Goal: Task Accomplishment & Management: Use online tool/utility

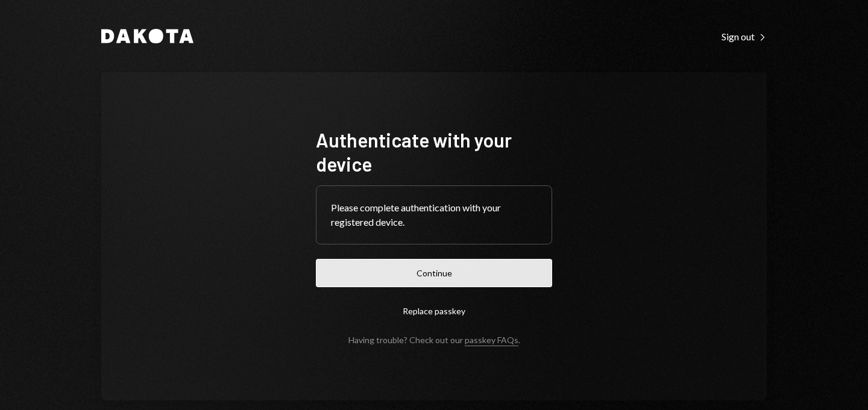
click at [408, 269] on button "Continue" at bounding box center [434, 273] width 236 height 28
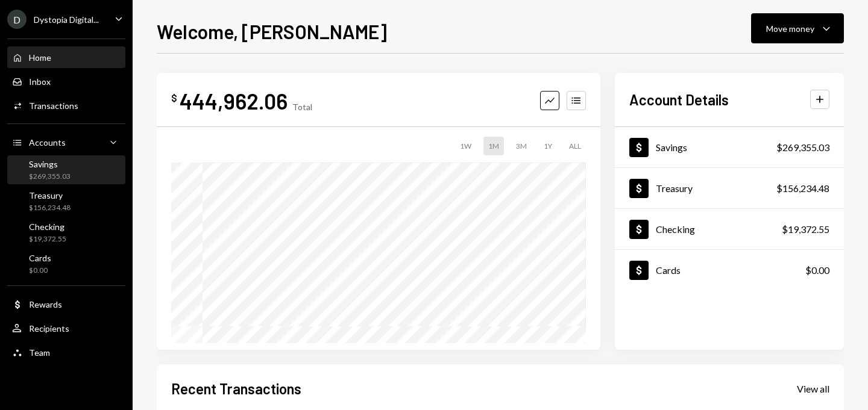
click at [55, 167] on div "Savings" at bounding box center [50, 164] width 42 height 10
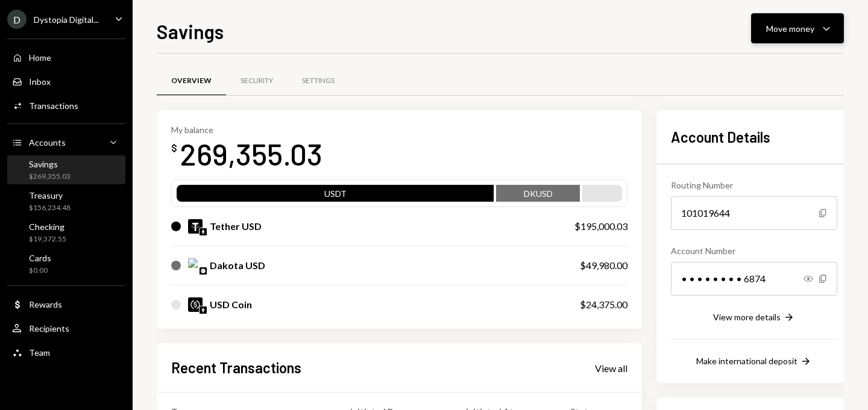
click at [791, 24] on div "Move money" at bounding box center [790, 28] width 48 height 13
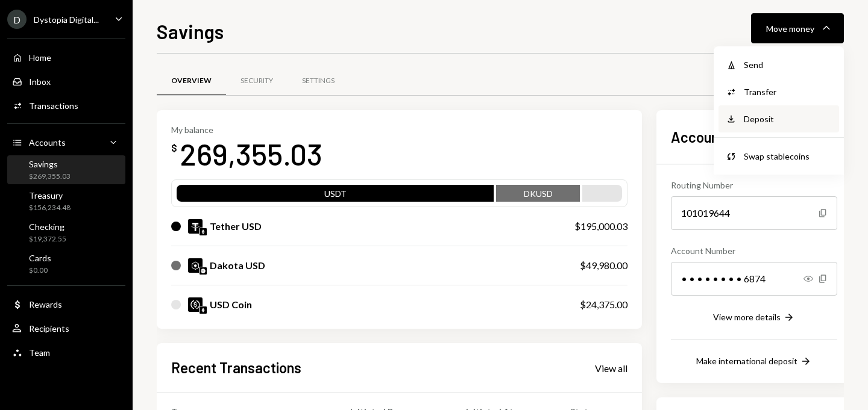
click at [774, 116] on div "Deposit" at bounding box center [788, 119] width 88 height 13
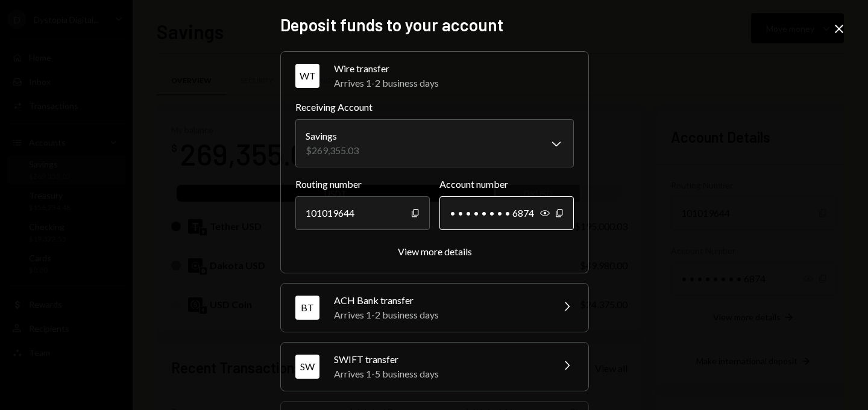
scroll to position [177, 0]
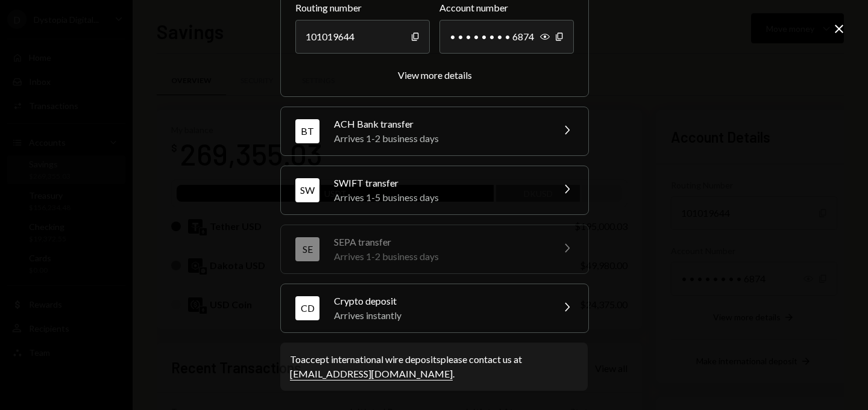
click at [530, 323] on div "CD Crypto deposit Arrives instantly Chevron Right" at bounding box center [434, 308] width 307 height 48
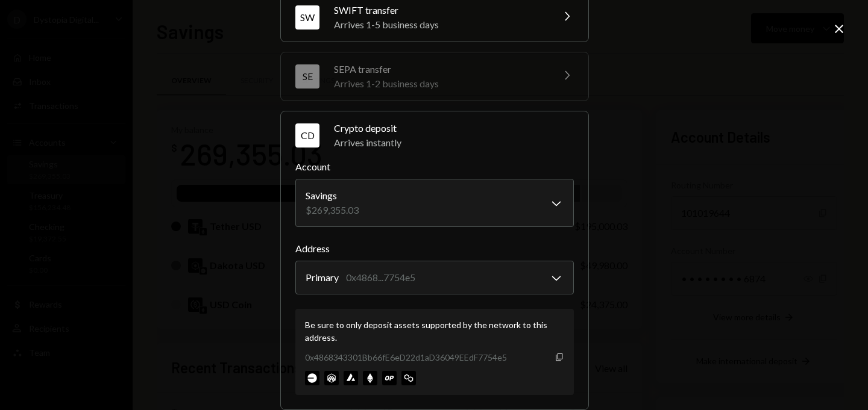
click at [556, 357] on icon "Copy" at bounding box center [559, 358] width 10 height 10
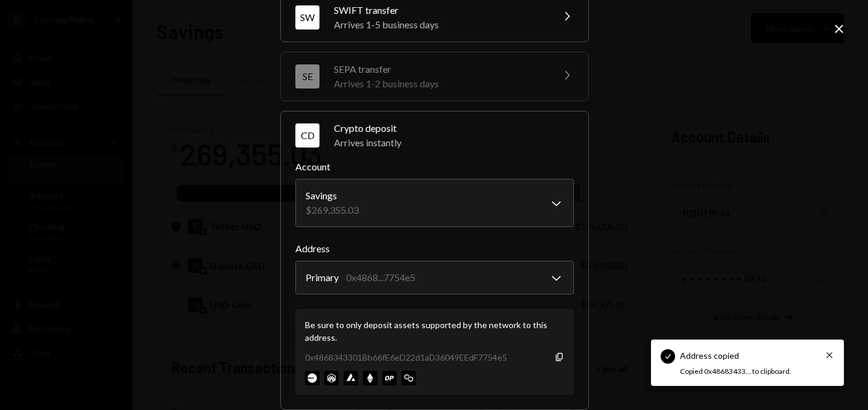
click at [836, 27] on icon at bounding box center [839, 29] width 8 height 8
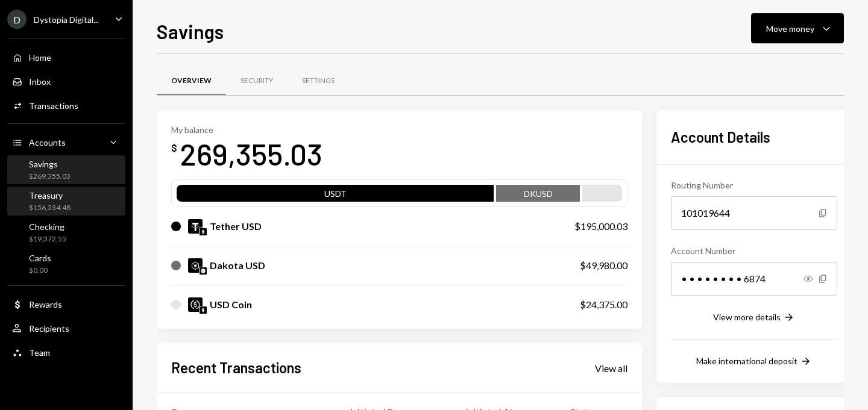
click at [71, 195] on div "Treasury $156,234.48" at bounding box center [66, 201] width 108 height 23
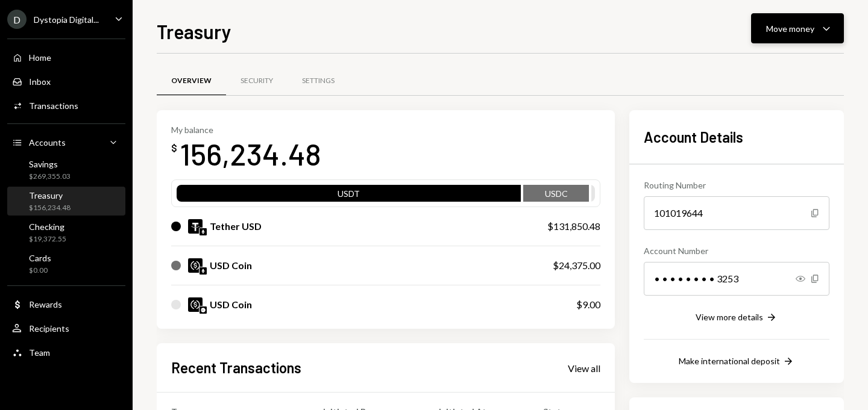
click at [776, 33] on div "Move money" at bounding box center [790, 28] width 48 height 13
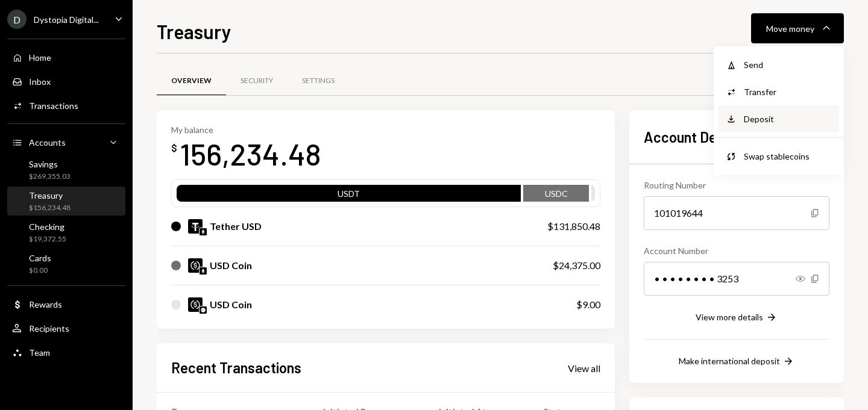
click at [755, 116] on div "Deposit" at bounding box center [788, 119] width 88 height 13
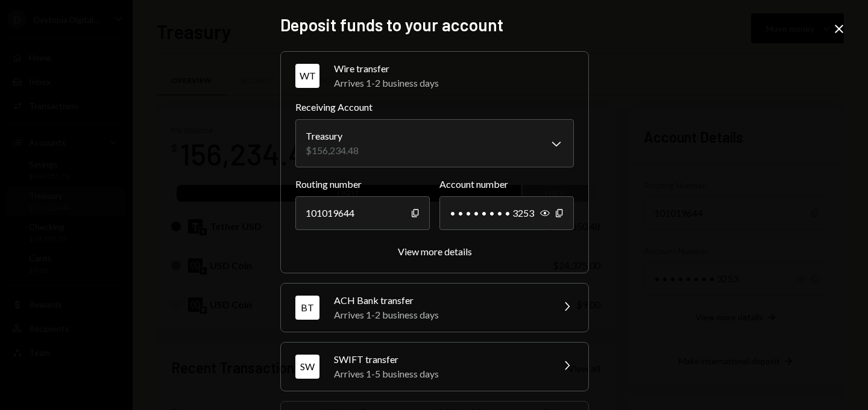
scroll to position [177, 0]
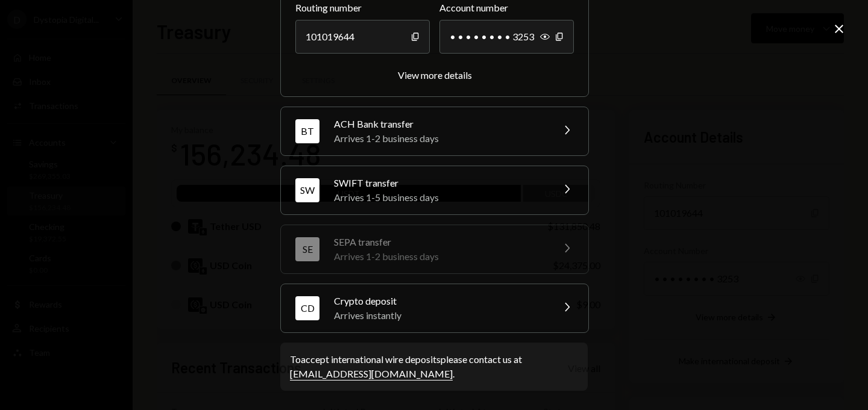
click at [509, 299] on div "Crypto deposit" at bounding box center [439, 301] width 211 height 14
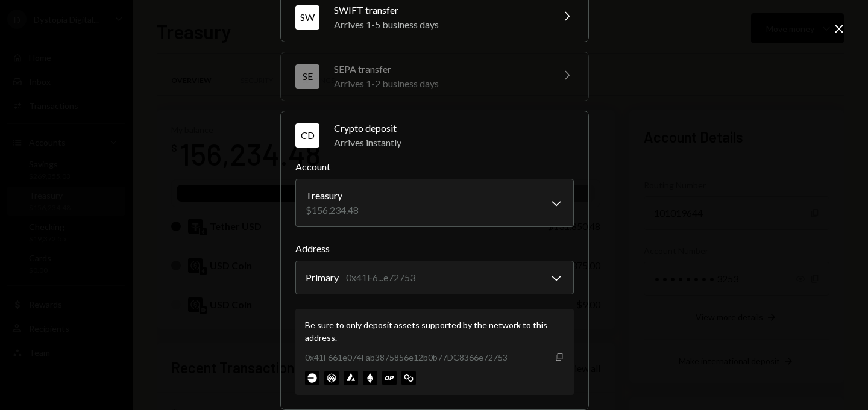
click at [556, 358] on icon "Copy" at bounding box center [559, 358] width 10 height 10
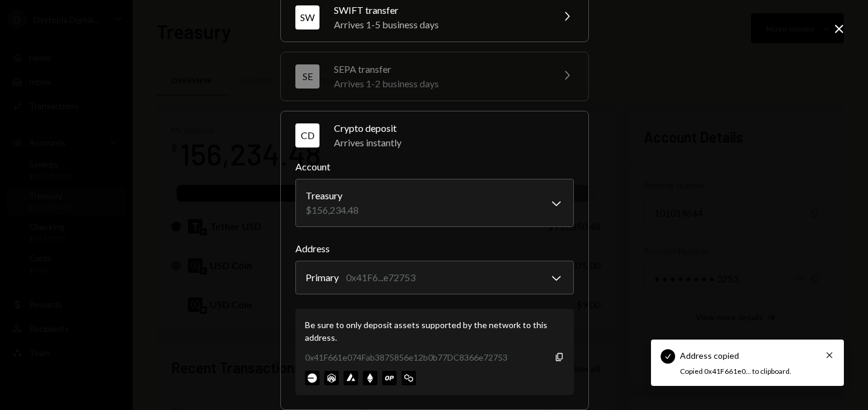
click at [835, 39] on div "**********" at bounding box center [434, 205] width 868 height 410
click at [839, 32] on icon "Close" at bounding box center [839, 29] width 14 height 14
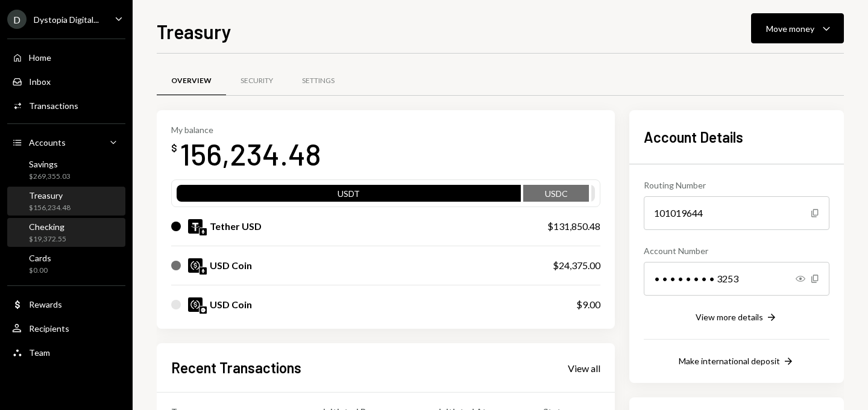
click at [79, 231] on div "Checking $19,372.55" at bounding box center [66, 233] width 108 height 23
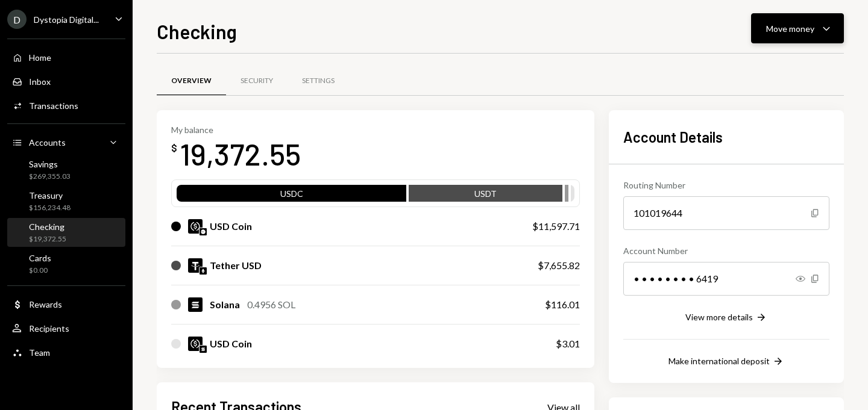
click at [787, 38] on button "Move money Caret Down" at bounding box center [797, 28] width 93 height 30
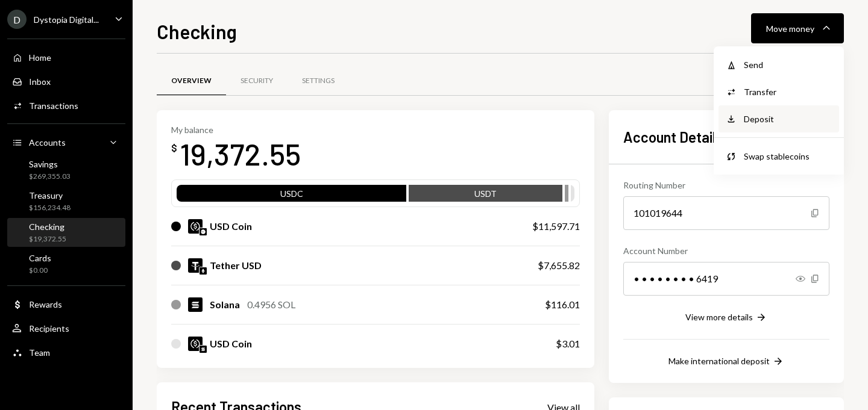
click at [770, 114] on div "Deposit" at bounding box center [788, 119] width 88 height 13
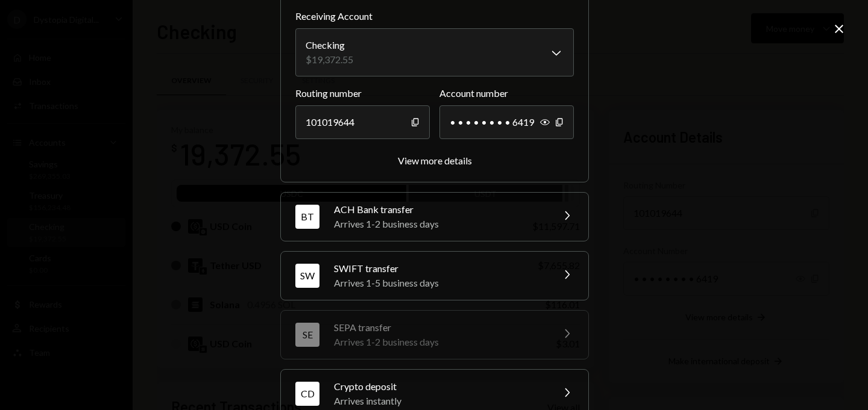
scroll to position [177, 0]
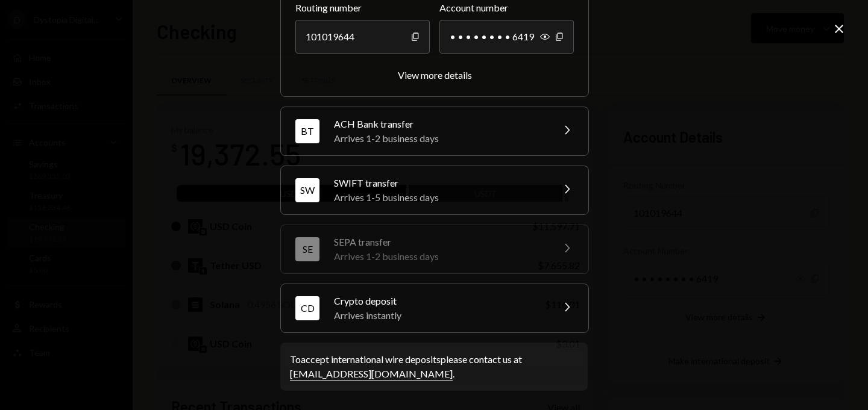
click at [559, 309] on icon "Chevron Right" at bounding box center [566, 307] width 14 height 14
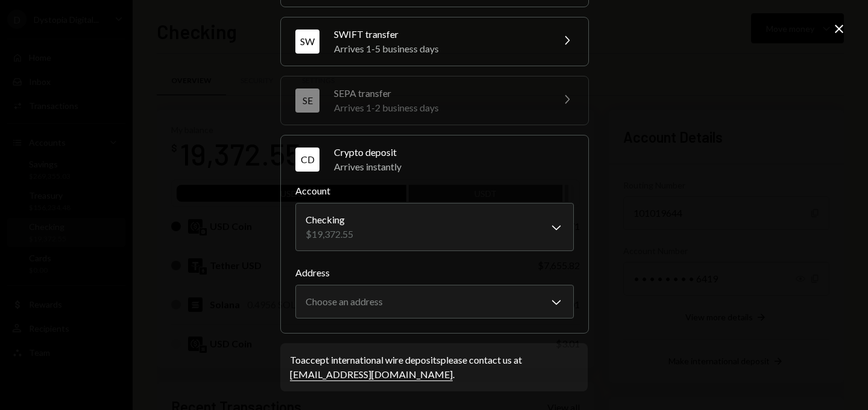
click at [838, 28] on icon at bounding box center [839, 29] width 8 height 8
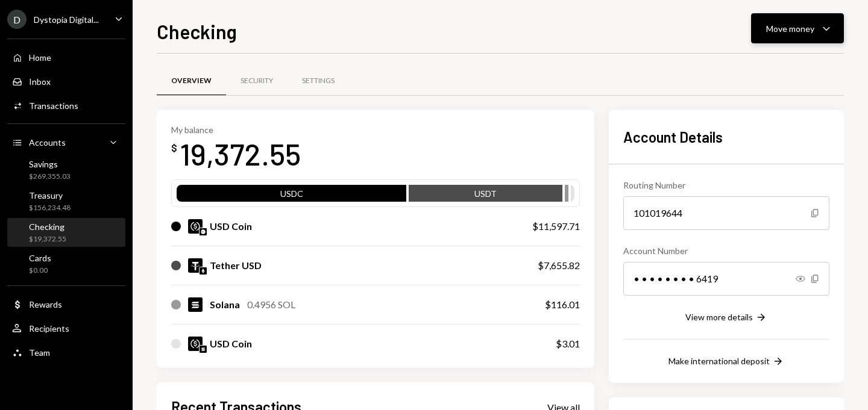
click at [833, 31] on icon "Caret Down" at bounding box center [826, 28] width 14 height 14
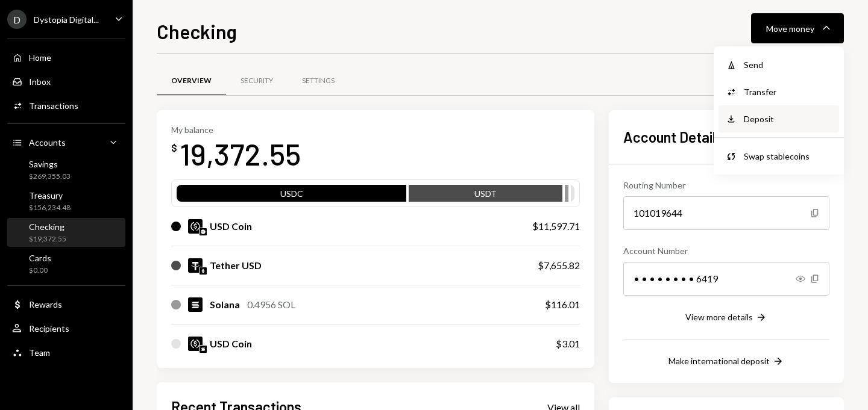
click at [773, 119] on div "Deposit" at bounding box center [788, 119] width 88 height 13
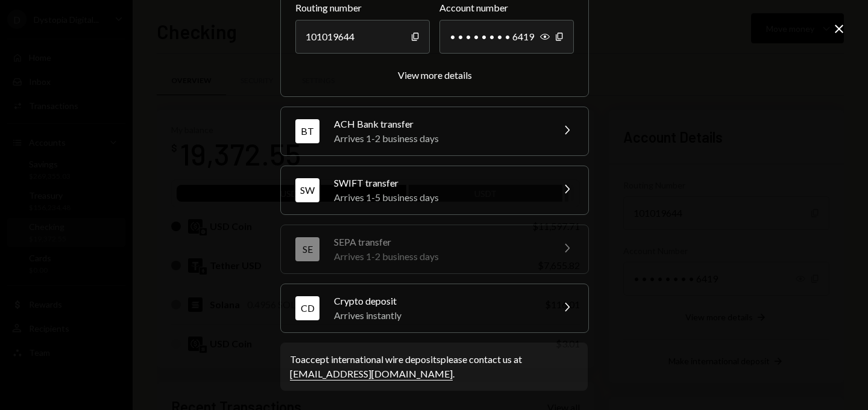
click at [511, 307] on div "Crypto deposit" at bounding box center [439, 301] width 211 height 14
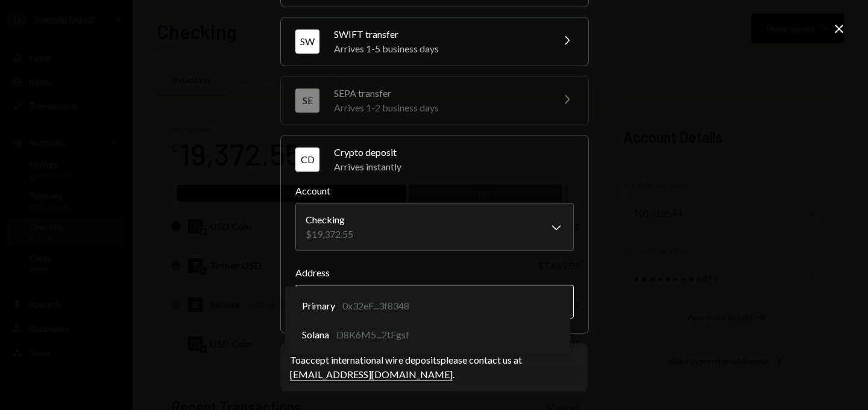
click at [554, 299] on body "D Dystopia Digital... Caret Down Home Home Inbox Inbox Activities Transactions …" at bounding box center [434, 205] width 868 height 410
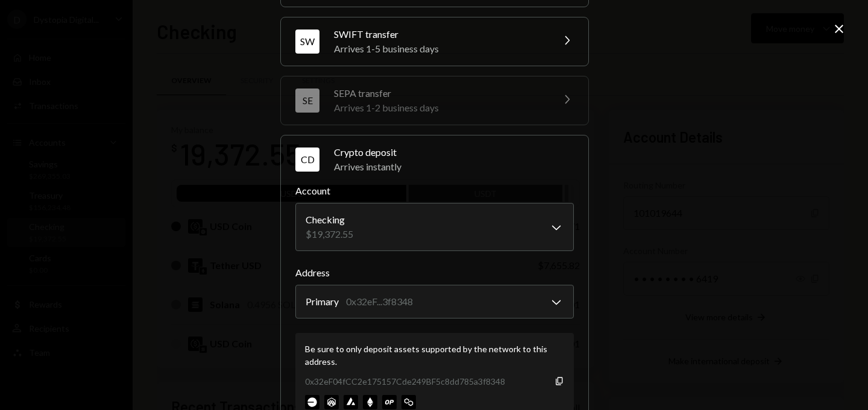
scroll to position [228, 0]
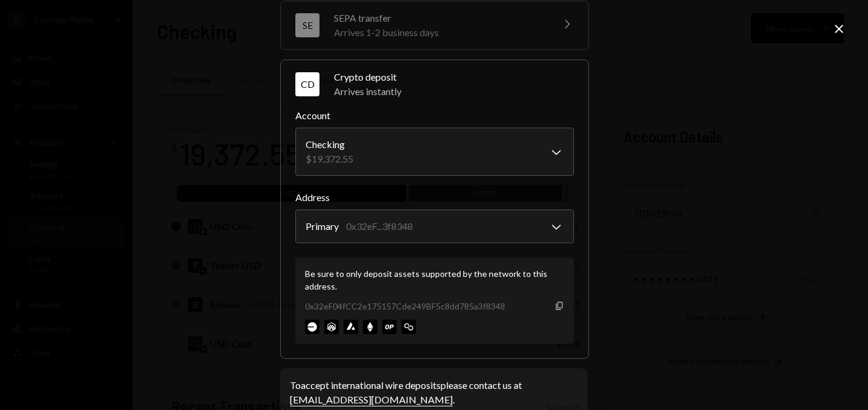
click at [554, 310] on icon "Copy" at bounding box center [559, 306] width 10 height 10
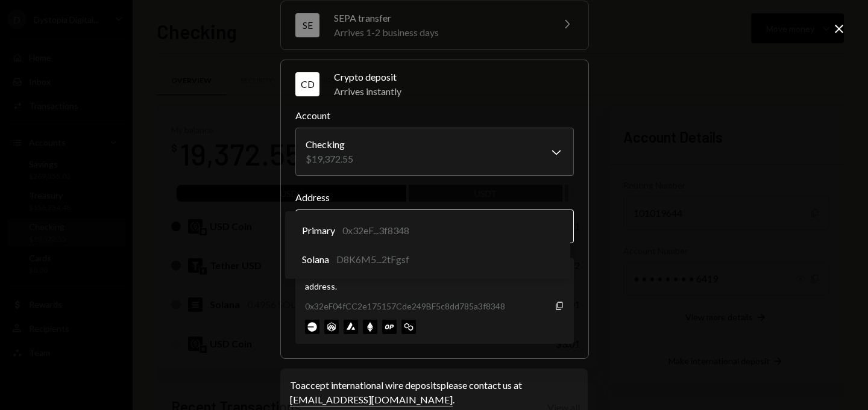
click at [554, 233] on body "D Dystopia Digital... Caret Down Home Home Inbox Inbox Activities Transactions …" at bounding box center [434, 205] width 868 height 410
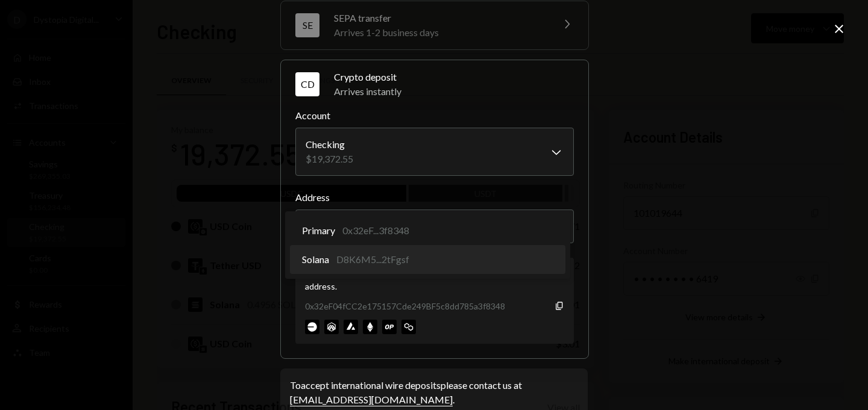
select select "**********"
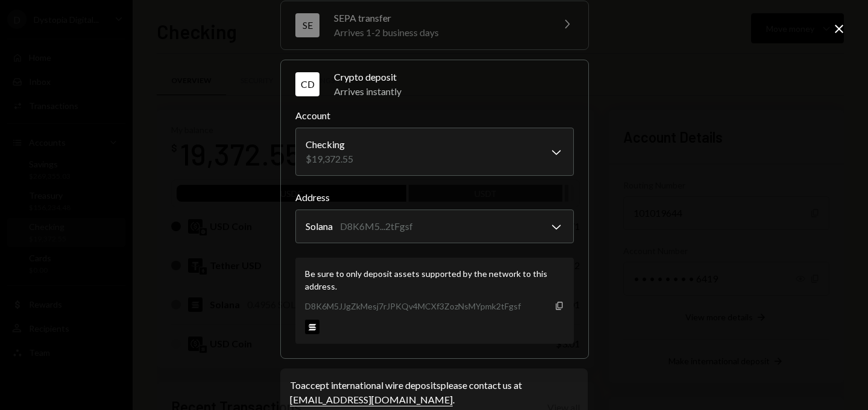
click at [555, 305] on icon "Copy" at bounding box center [559, 306] width 10 height 10
